Goal: Task Accomplishment & Management: Complete application form

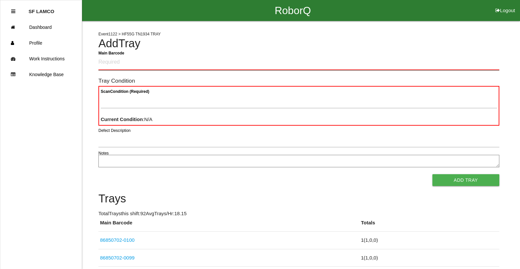
click at [316, 65] on Barcode "Main Barcode" at bounding box center [298, 62] width 401 height 15
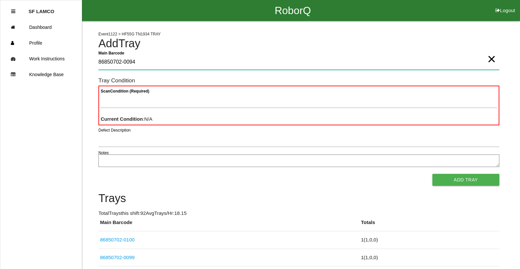
type Barcode "86850702-0094"
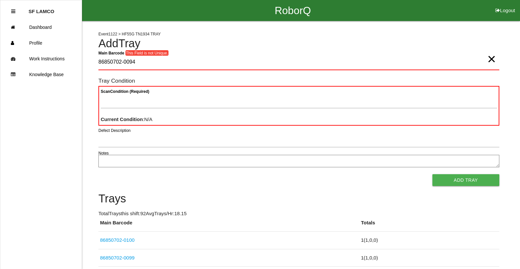
click at [490, 59] on span "×" at bounding box center [491, 52] width 9 height 13
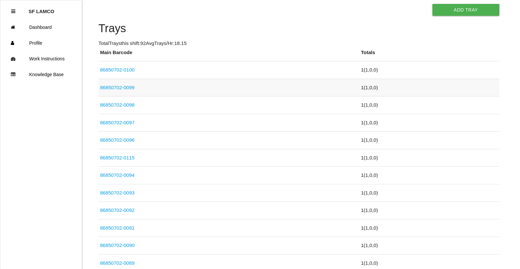
scroll to position [164, 0]
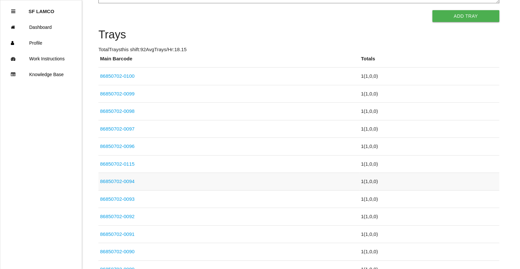
click at [130, 181] on link "86850702-0094" at bounding box center [117, 181] width 34 height 6
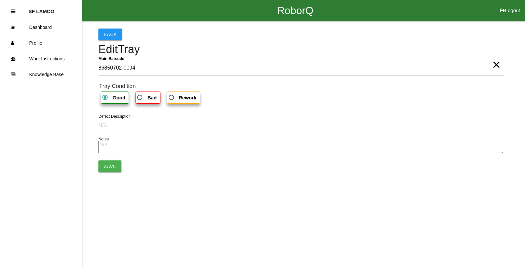
click at [137, 98] on span "Bad" at bounding box center [146, 97] width 21 height 8
click at [137, 98] on input "Bad" at bounding box center [138, 95] width 4 height 4
radio input "true"
click at [115, 164] on button "Save" at bounding box center [109, 166] width 23 height 12
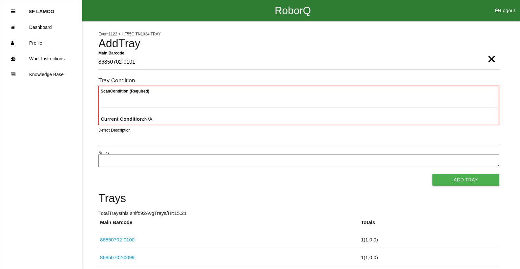
type Barcode "86850702-0101"
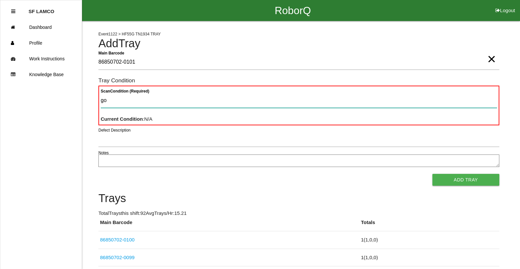
type Condition "goo"
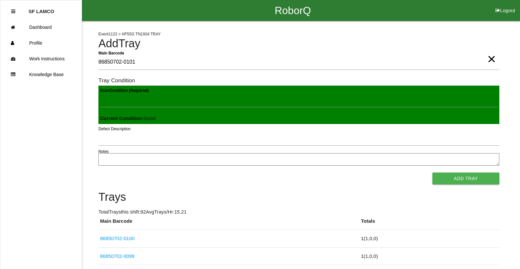
click at [432, 173] on button "Add Tray" at bounding box center [465, 179] width 67 height 12
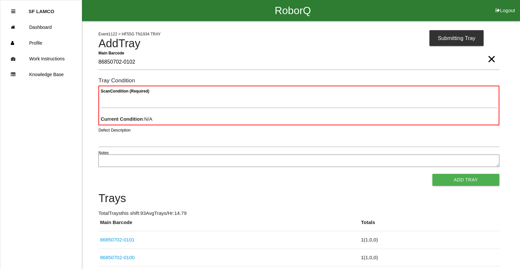
type Barcode "86850702-0102"
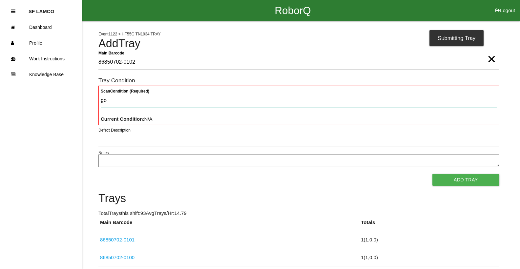
type Condition "goo"
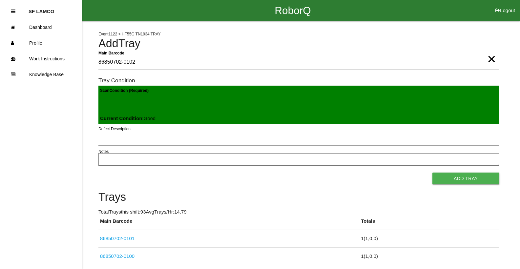
click at [432, 173] on button "Add Tray" at bounding box center [465, 179] width 67 height 12
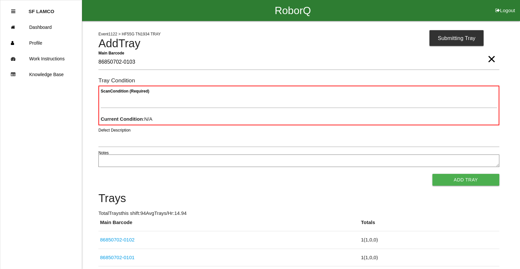
type Barcode "86850702-0103"
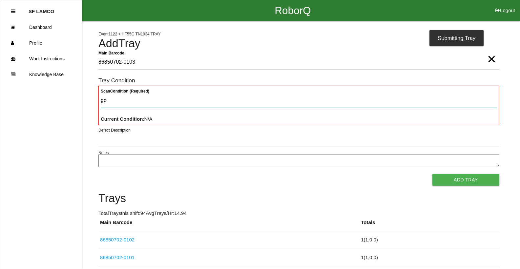
type Condition "goo"
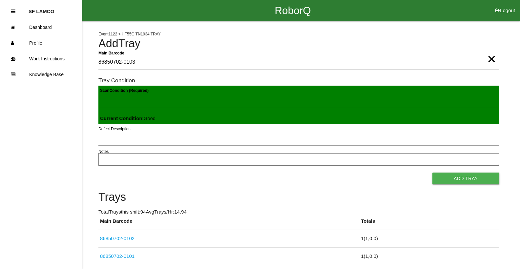
click at [432, 173] on button "Add Tray" at bounding box center [465, 179] width 67 height 12
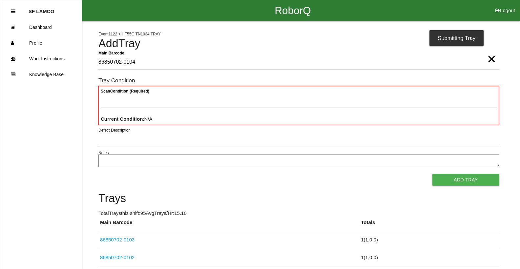
type Barcode "86850702-0104"
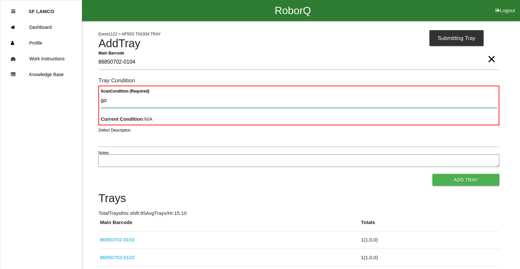
type Condition "goo"
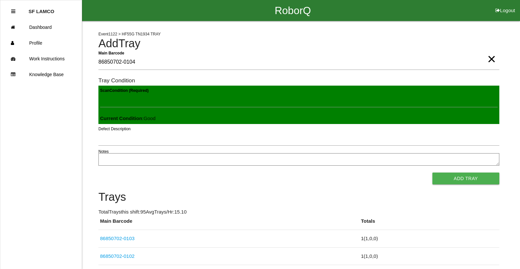
click at [432, 173] on button "Add Tray" at bounding box center [465, 179] width 67 height 12
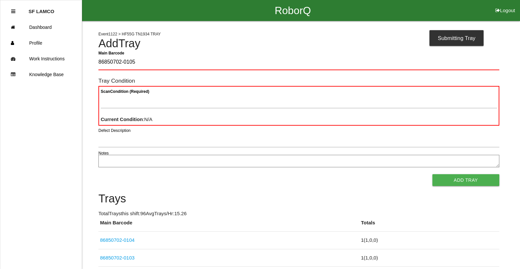
type Barcode "86850702-0105"
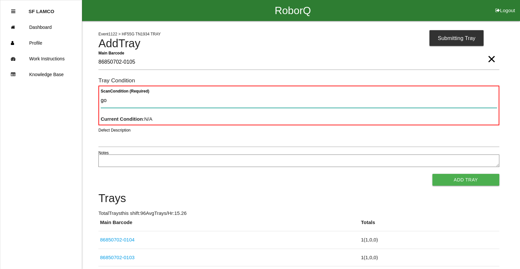
type Condition "goo"
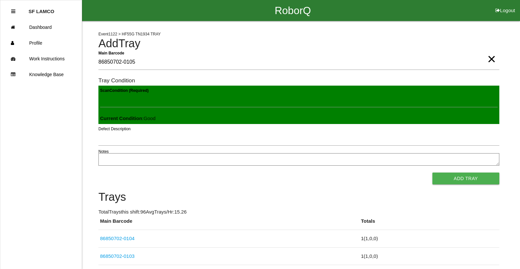
click at [432, 173] on button "Add Tray" at bounding box center [465, 179] width 67 height 12
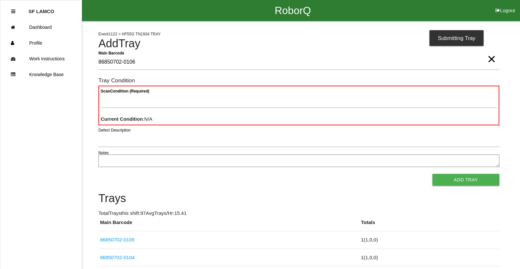
type Barcode "86850702-0106"
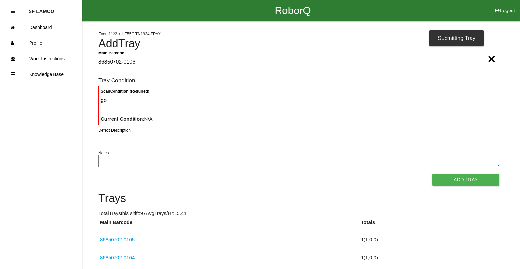
type Condition "goo"
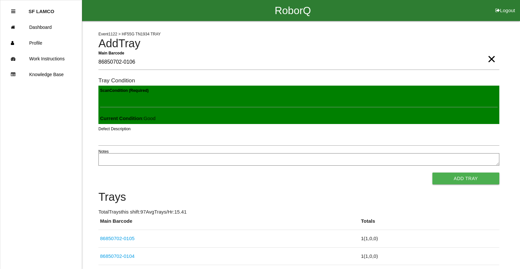
click at [432, 173] on button "Add Tray" at bounding box center [465, 179] width 67 height 12
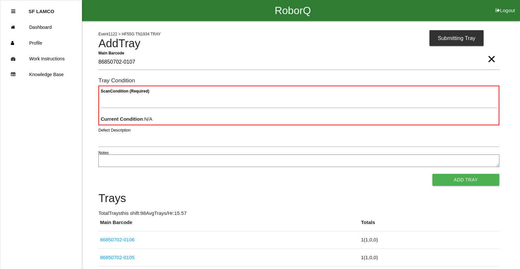
type Barcode "86850702-0107"
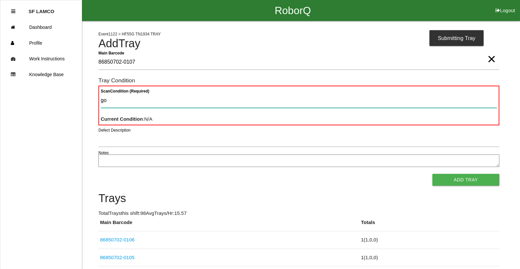
type Condition "goo"
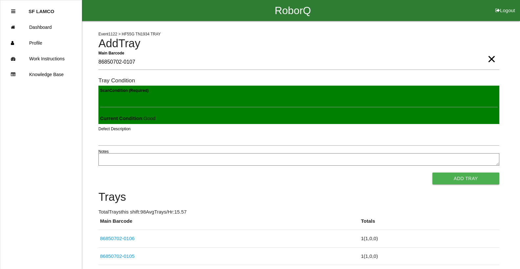
click at [432, 173] on button "Add Tray" at bounding box center [465, 179] width 67 height 12
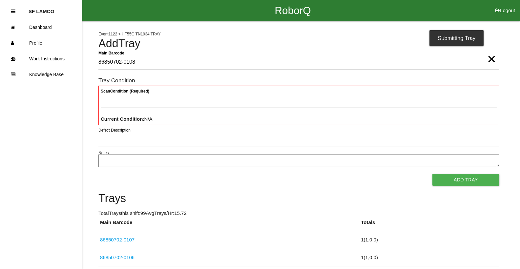
type Barcode "86850702-0108"
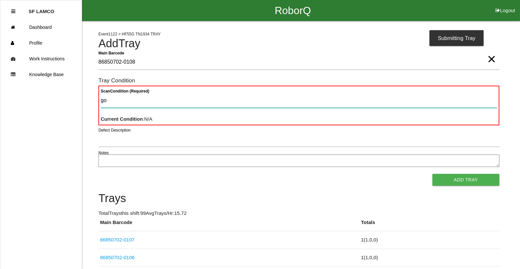
type Condition "goo"
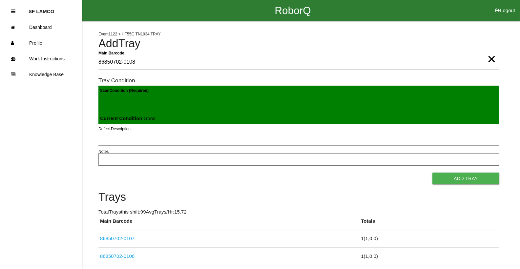
click at [432, 173] on button "Add Tray" at bounding box center [465, 179] width 67 height 12
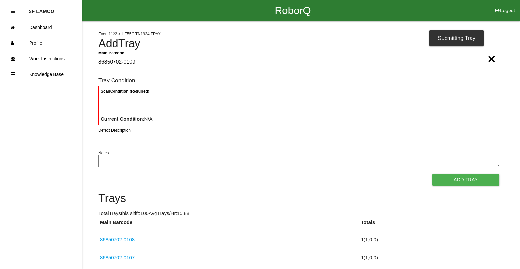
type Barcode "86850702-0109"
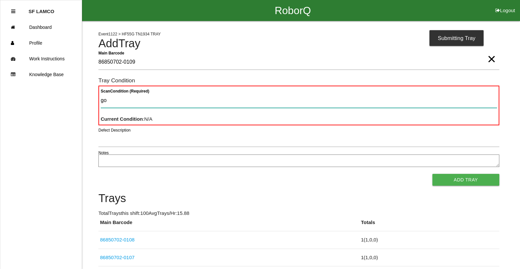
type Condition "goo"
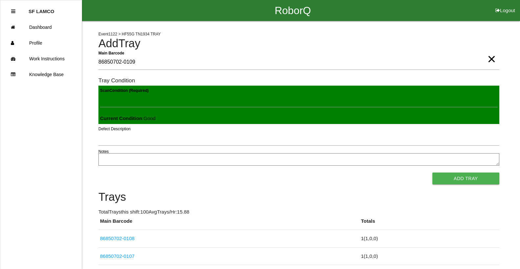
click button "Add Tray" at bounding box center [465, 179] width 67 height 12
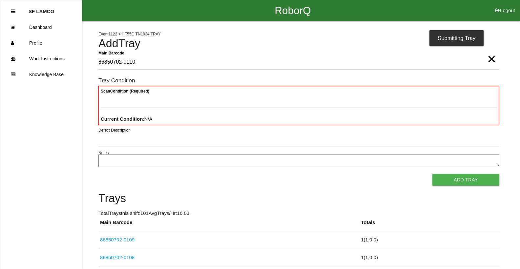
type Barcode "86850702-0110"
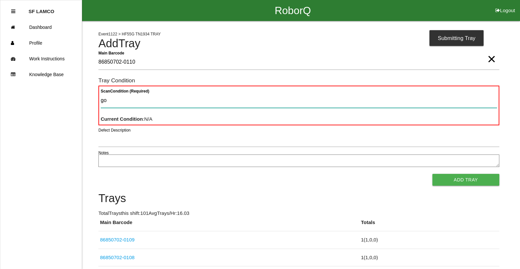
type Condition "goo"
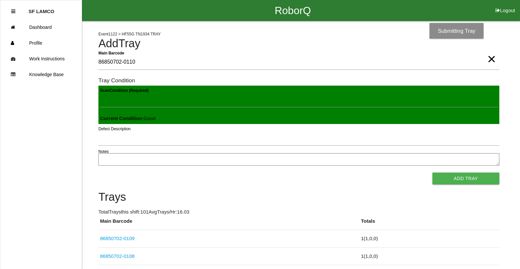
click at [432, 173] on button "Add Tray" at bounding box center [465, 179] width 67 height 12
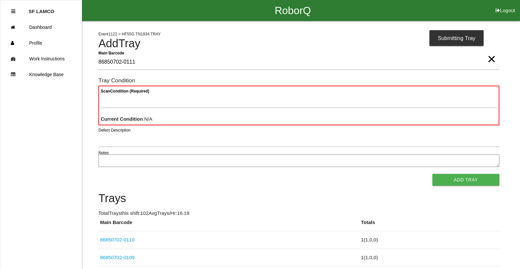
type Barcode "86850702-0111"
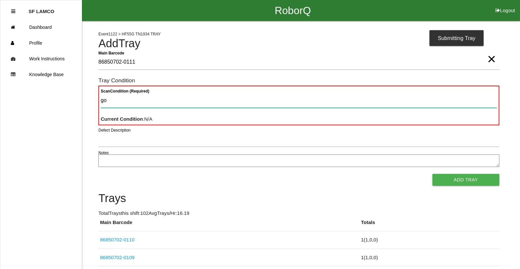
type Condition "goo"
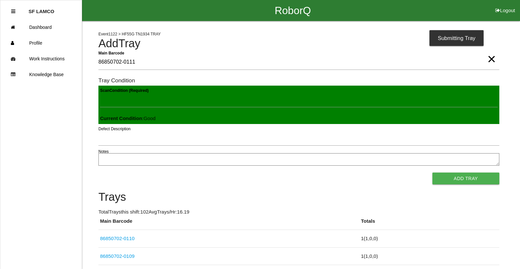
click button "Add Tray" at bounding box center [465, 179] width 67 height 12
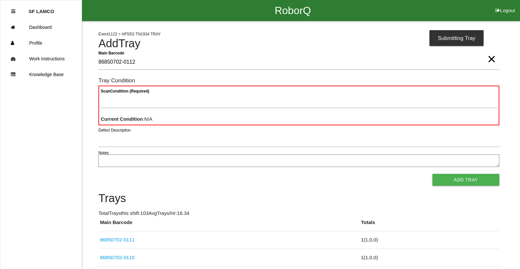
type Barcode "86850702-0112"
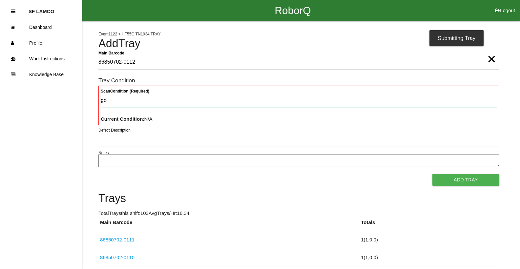
type Condition "goo"
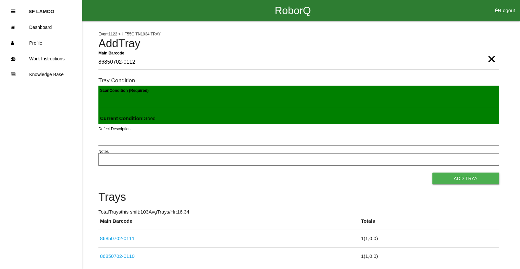
click at [432, 173] on button "Add Tray" at bounding box center [465, 179] width 67 height 12
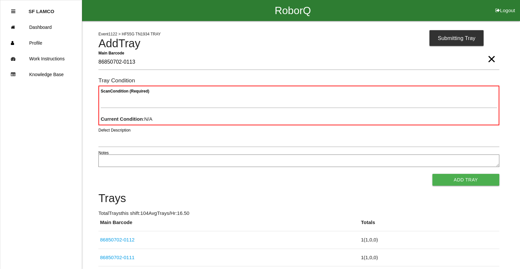
type Barcode "86850702-0113"
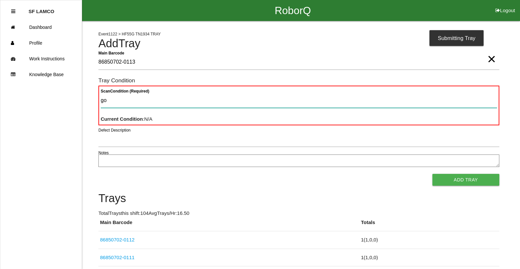
type Condition "goo"
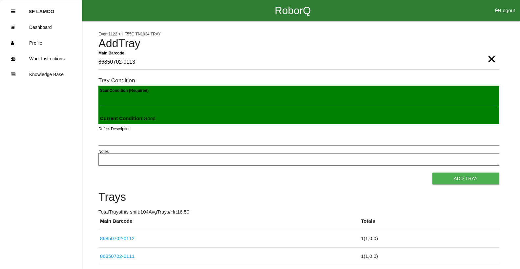
click at [432, 173] on button "Add Tray" at bounding box center [465, 179] width 67 height 12
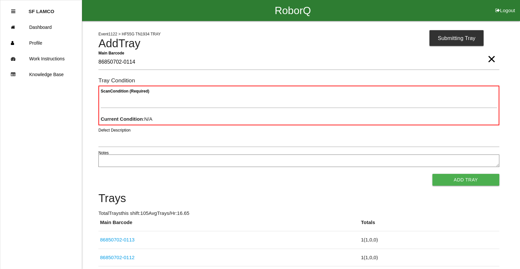
type Barcode "86850702-0114"
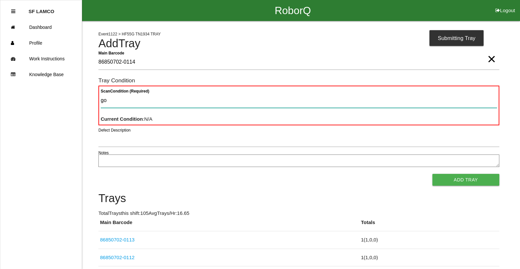
type Condition "goo"
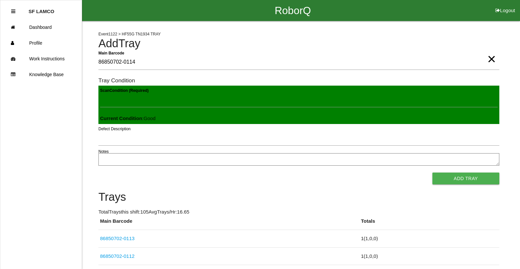
click at [432, 173] on button "Add Tray" at bounding box center [465, 179] width 67 height 12
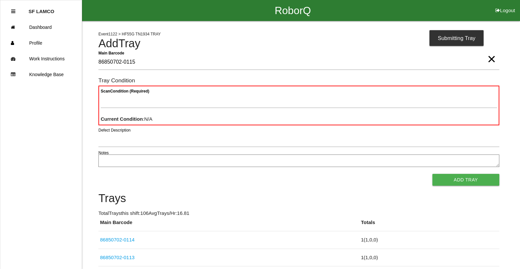
type Barcode "86850702-0115"
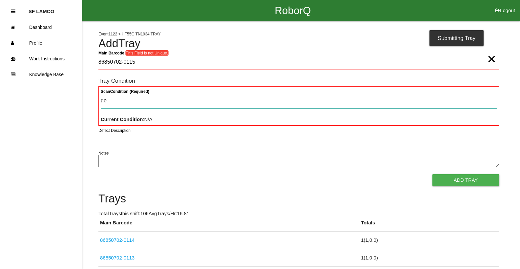
type Condition "goo"
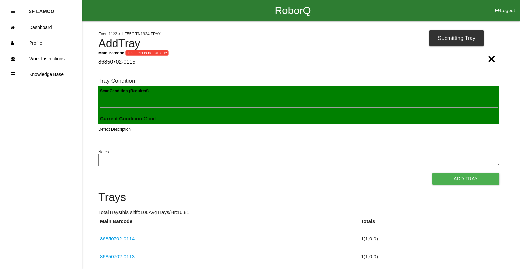
click at [432, 173] on button "Add Tray" at bounding box center [465, 179] width 67 height 12
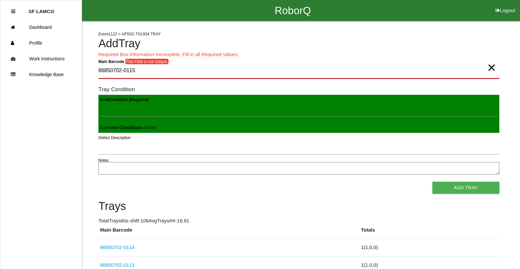
click at [139, 72] on Barcode "86850702-0115" at bounding box center [298, 70] width 401 height 15
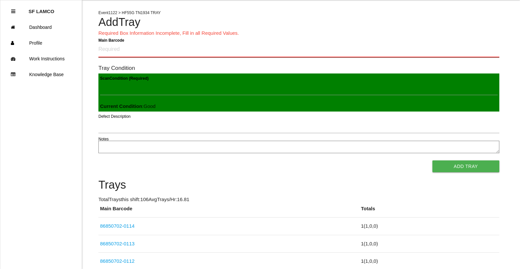
scroll to position [33, 0]
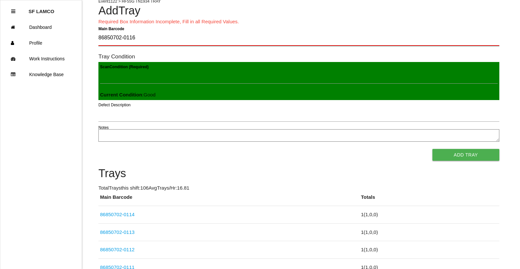
type Barcode "86850702-0116"
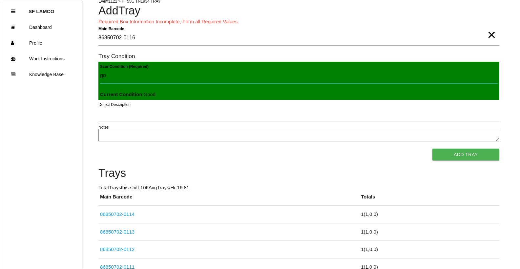
type Condition "goo"
click at [432, 149] on button "Add Tray" at bounding box center [465, 155] width 67 height 12
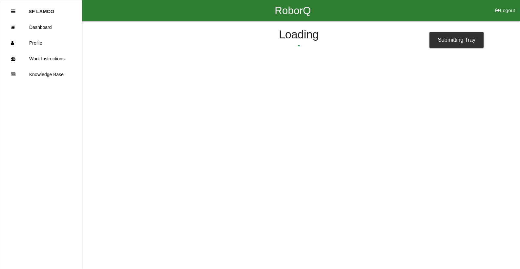
scroll to position [0, 0]
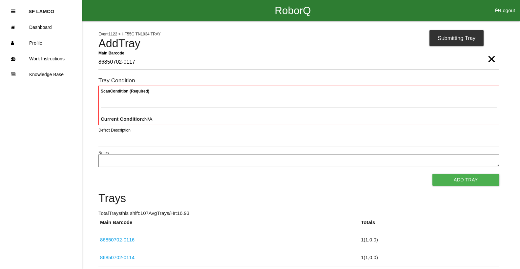
type Barcode "86850702-0117"
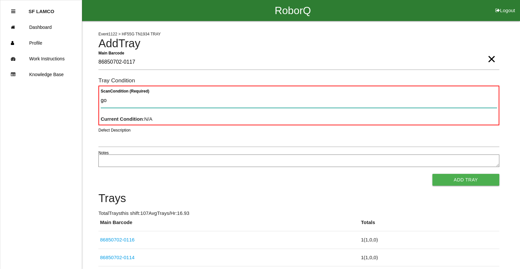
type Condition "goo"
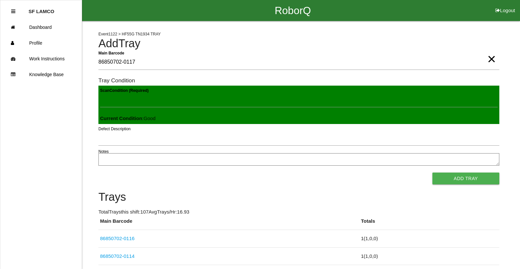
click at [432, 173] on button "Add Tray" at bounding box center [465, 179] width 67 height 12
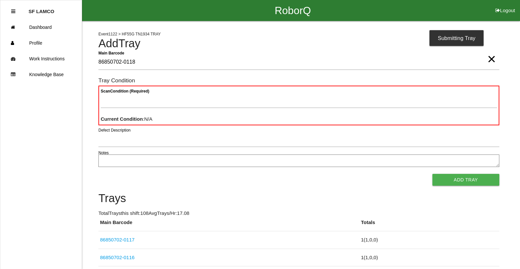
type Barcode "86850702-0118"
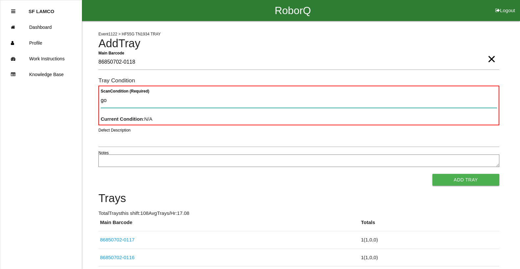
type Condition "goo"
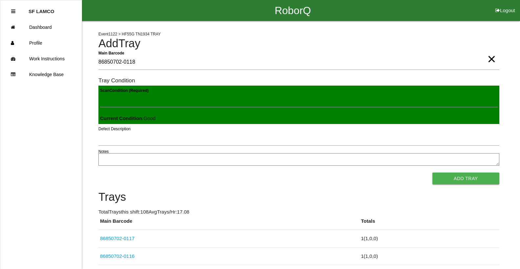
click at [432, 173] on button "Add Tray" at bounding box center [465, 179] width 67 height 12
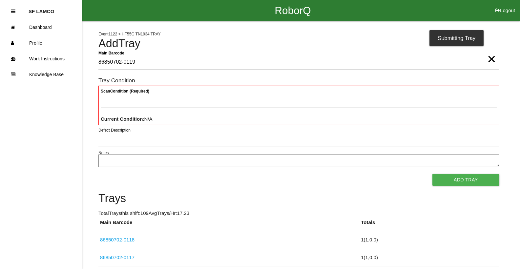
type Barcode "86850702-0119"
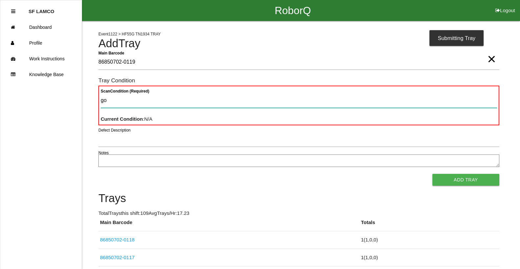
type Condition "goo"
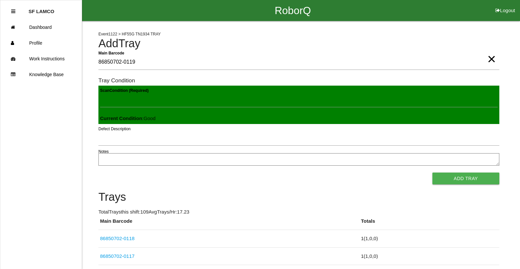
click at [432, 173] on button "Add Tray" at bounding box center [465, 179] width 67 height 12
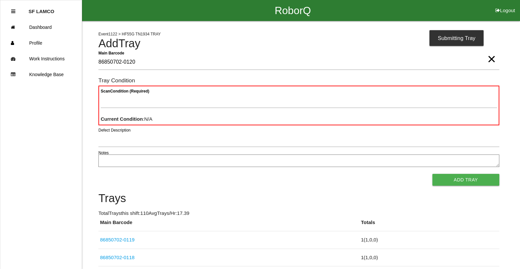
type Barcode "86850702-0120"
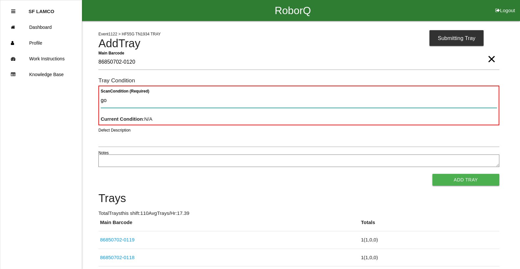
type Condition "goo"
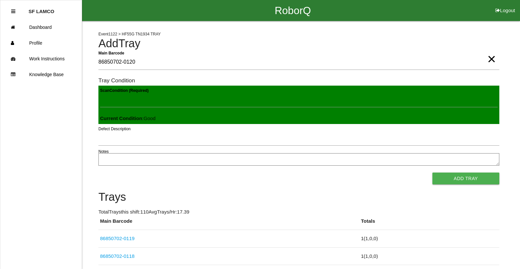
click at [432, 173] on button "Add Tray" at bounding box center [465, 179] width 67 height 12
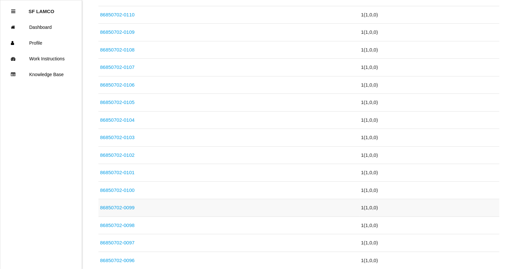
scroll to position [394, 0]
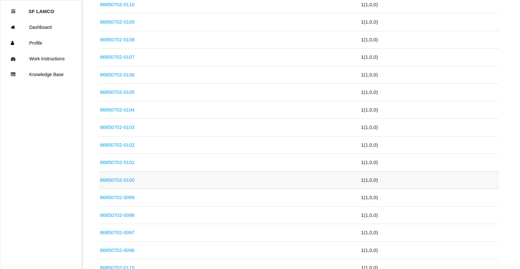
click at [120, 181] on link "86850702-0100" at bounding box center [117, 180] width 34 height 6
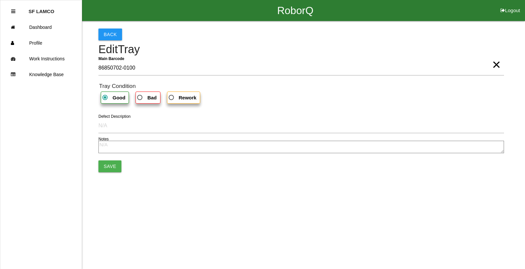
click at [147, 97] on b "Bad" at bounding box center [151, 98] width 9 height 6
click at [140, 97] on input "Bad" at bounding box center [138, 95] width 4 height 4
radio input "true"
click at [115, 165] on button "Save" at bounding box center [109, 166] width 23 height 12
